Goal: Task Accomplishment & Management: Manage account settings

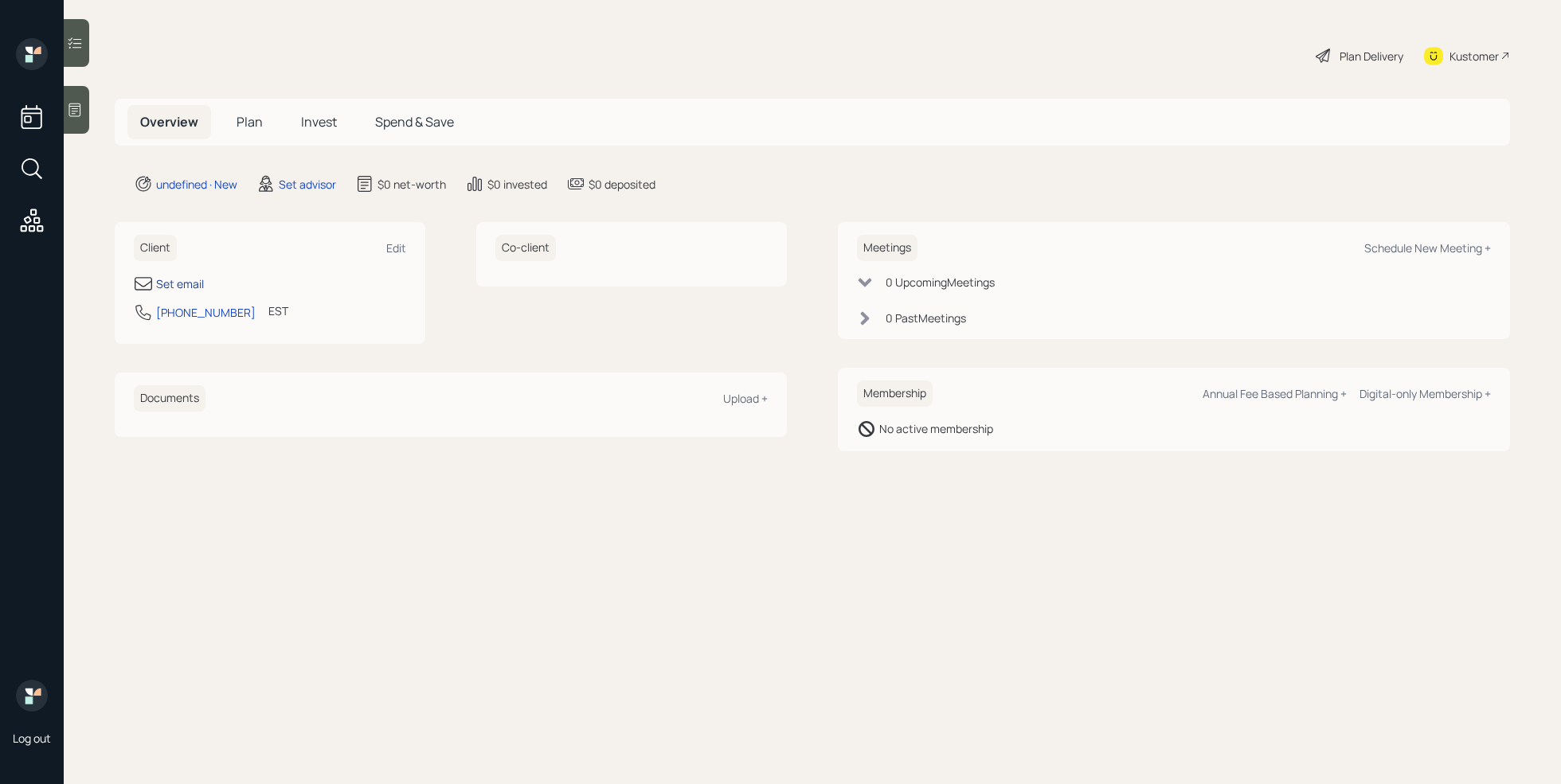
click at [177, 284] on div "Set email" at bounding box center [180, 284] width 48 height 17
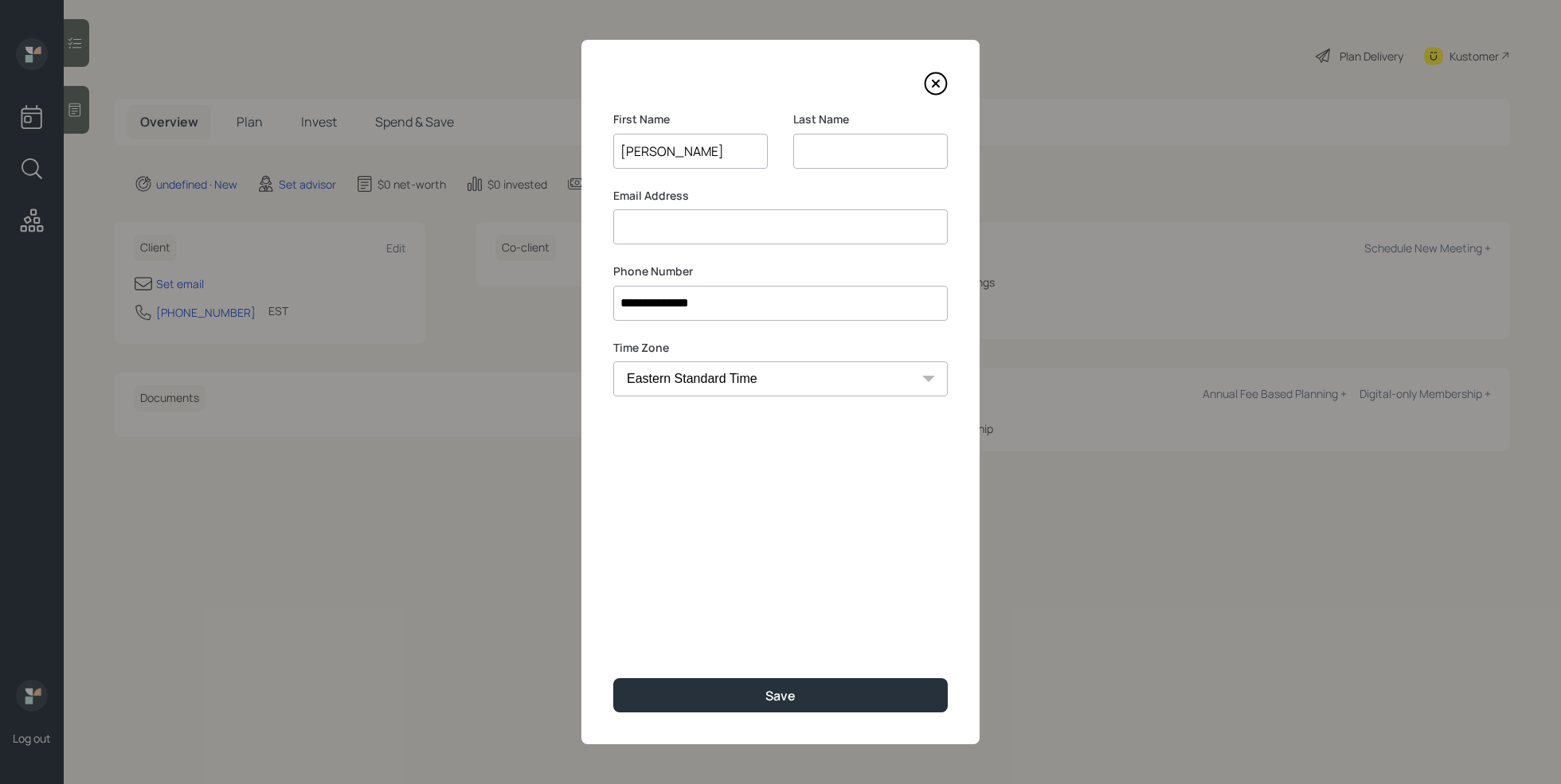
type input "[PERSON_NAME]"
click at [832, 143] on input at bounding box center [870, 150] width 155 height 35
type input "[PERSON_NAME]"
click at [737, 217] on input at bounding box center [780, 226] width 334 height 35
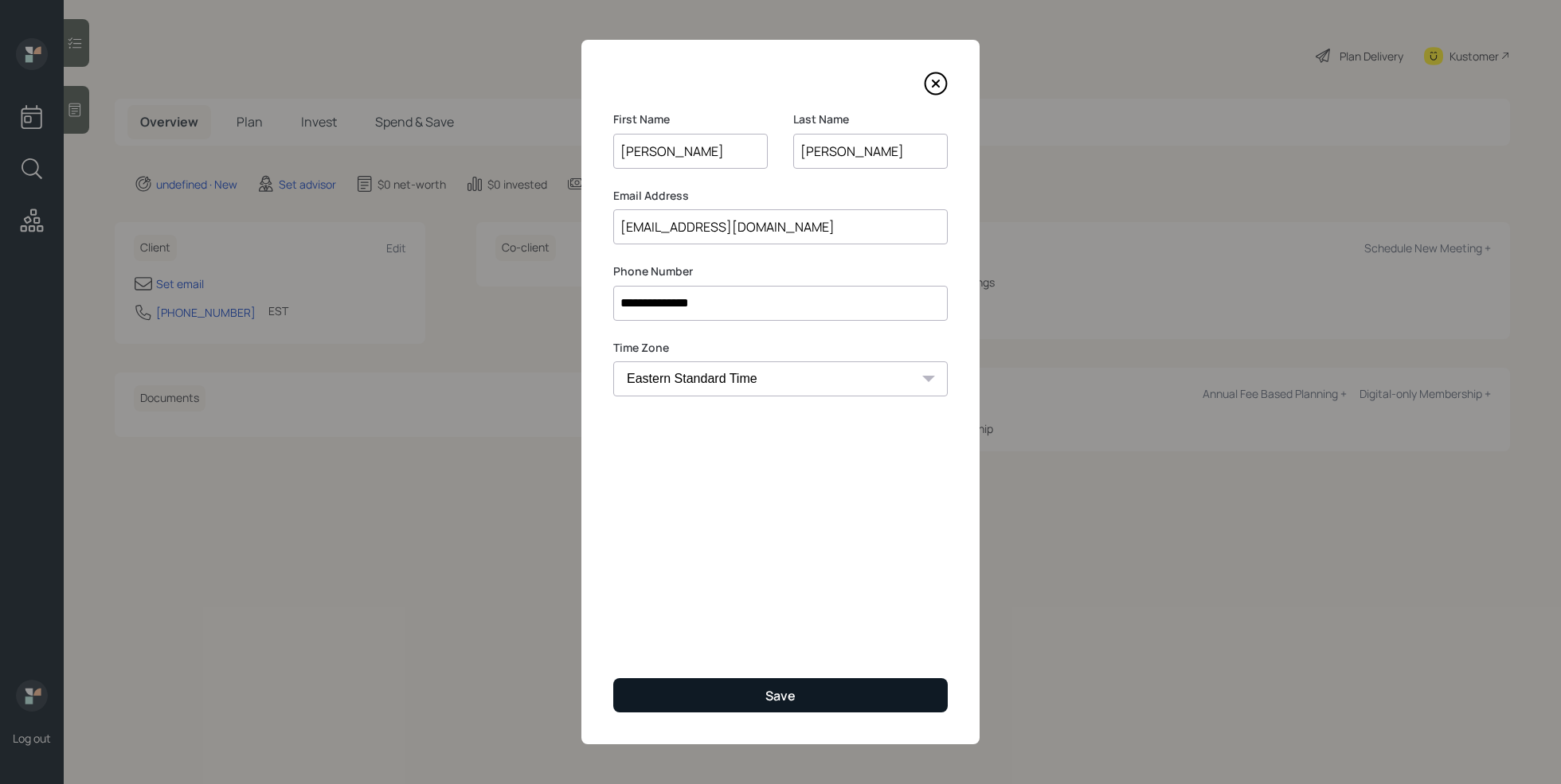
type input "[EMAIL_ADDRESS][DOMAIN_NAME]"
click at [761, 686] on button "Save" at bounding box center [780, 695] width 334 height 34
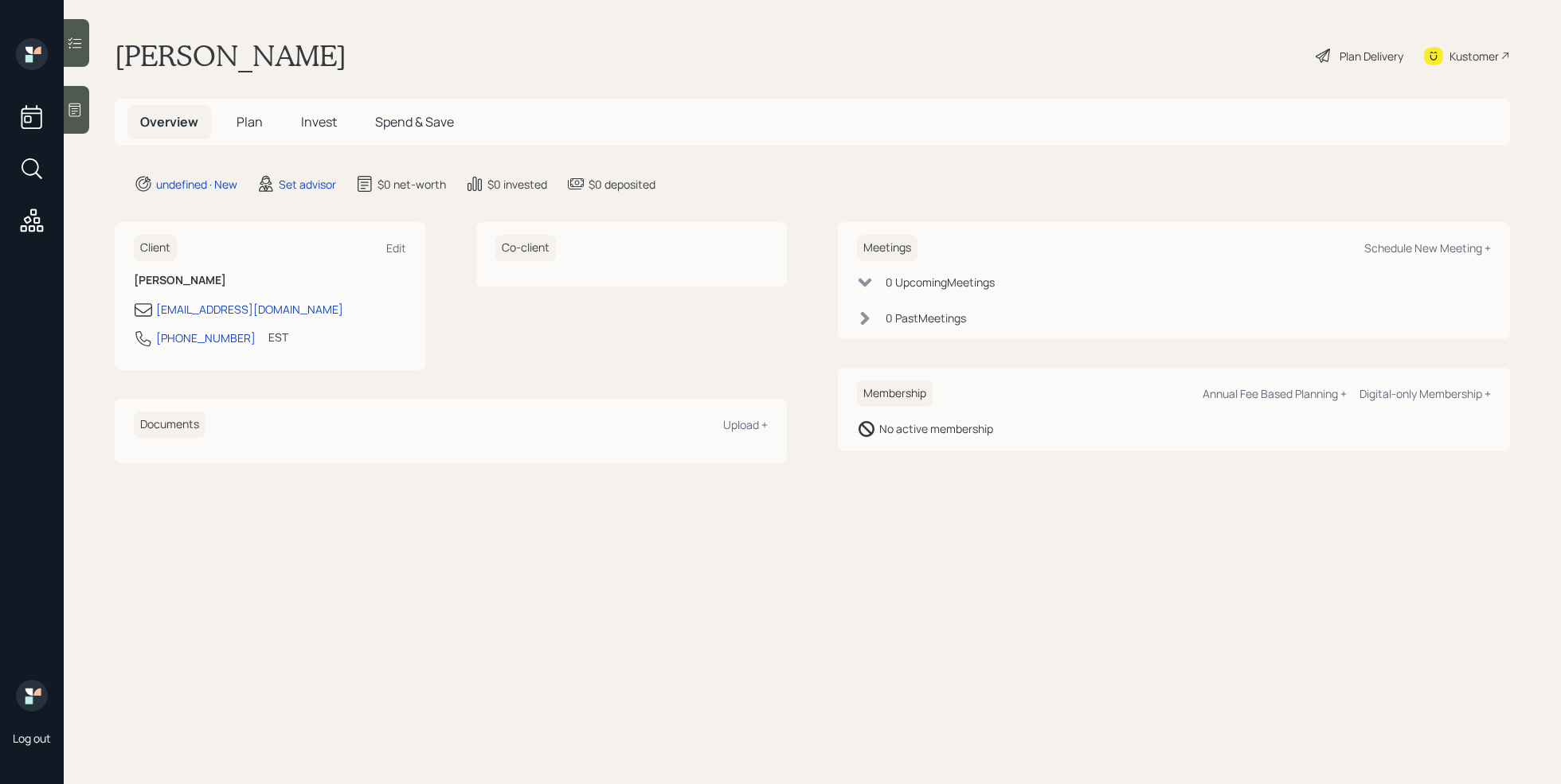
click at [85, 118] on div at bounding box center [76, 110] width 25 height 48
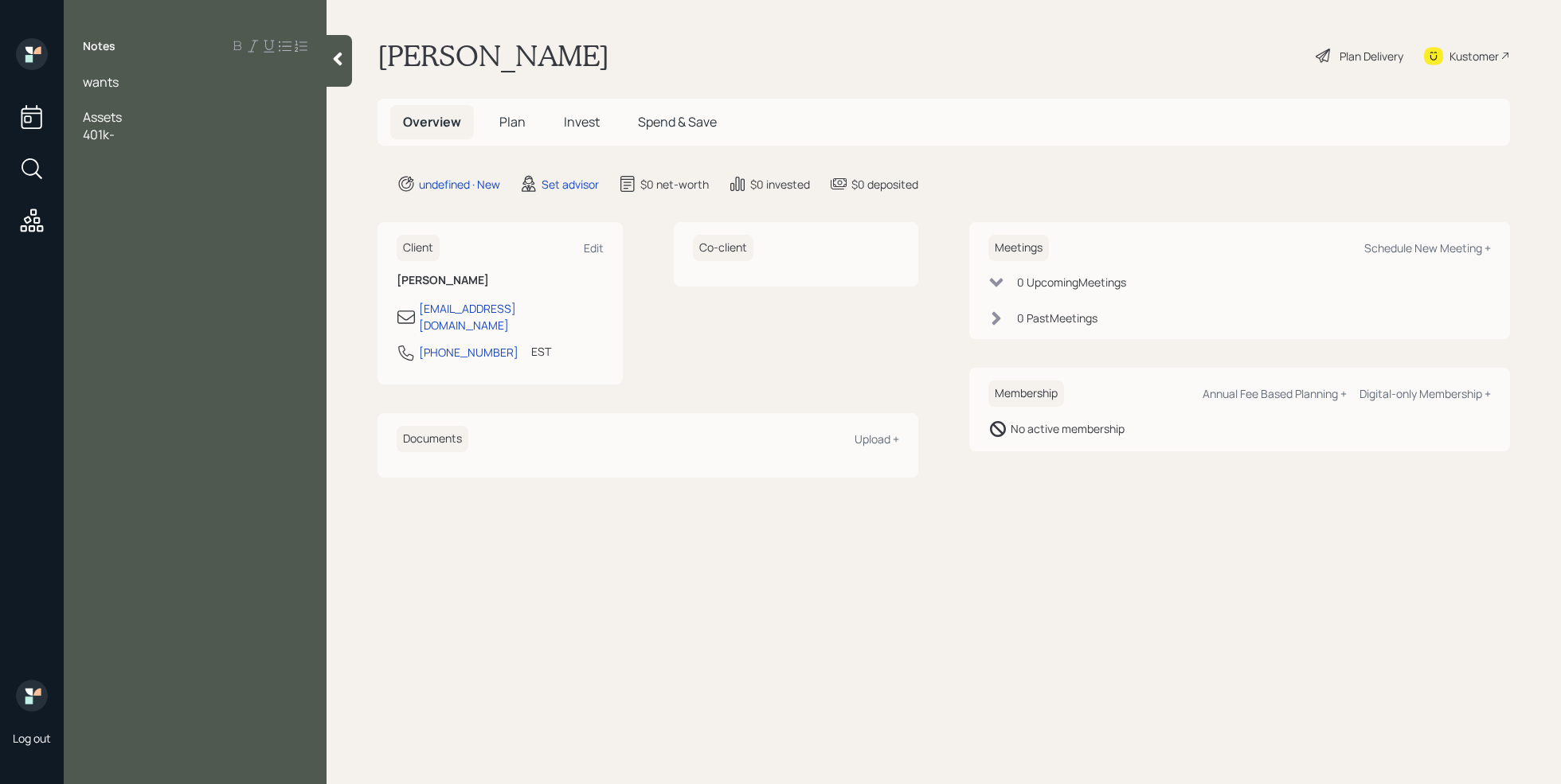
click at [95, 94] on div at bounding box center [195, 100] width 225 height 18
